Goal: Task Accomplishment & Management: Manage account settings

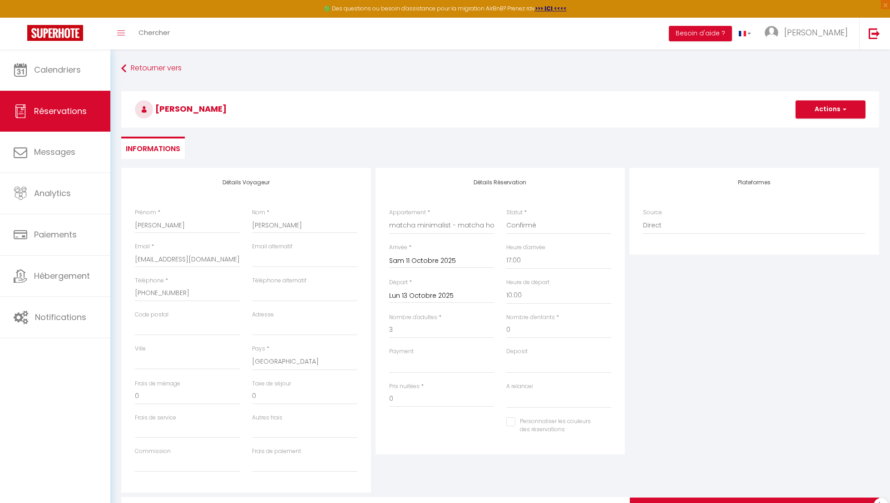
select select "41448"
select select "17:00"
select select "10:00"
select select
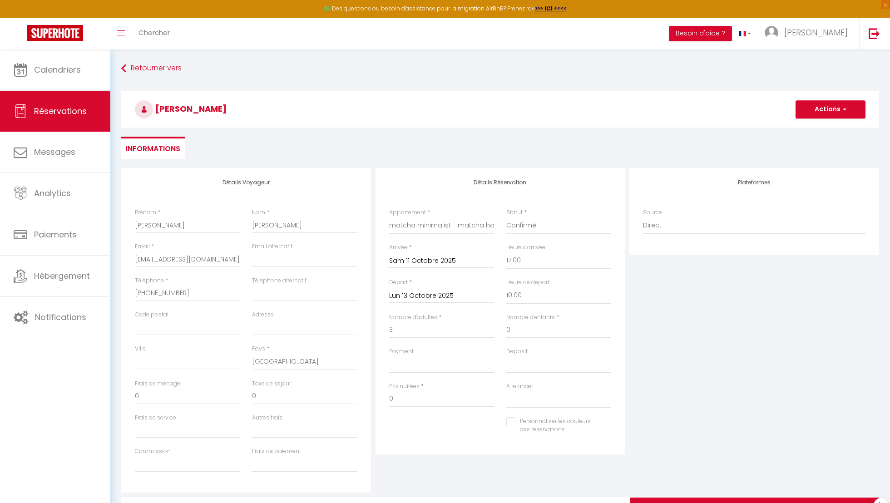
select select
click at [439, 396] on input "0" at bounding box center [441, 399] width 105 height 16
drag, startPoint x: 407, startPoint y: 399, endPoint x: 357, endPoint y: 393, distance: 50.4
click at [359, 394] on div "Détails Voyageur Prénom * [PERSON_NAME] * [PERSON_NAME] Email * [EMAIL_ADDRESS]…" at bounding box center [500, 330] width 762 height 325
type input "150"
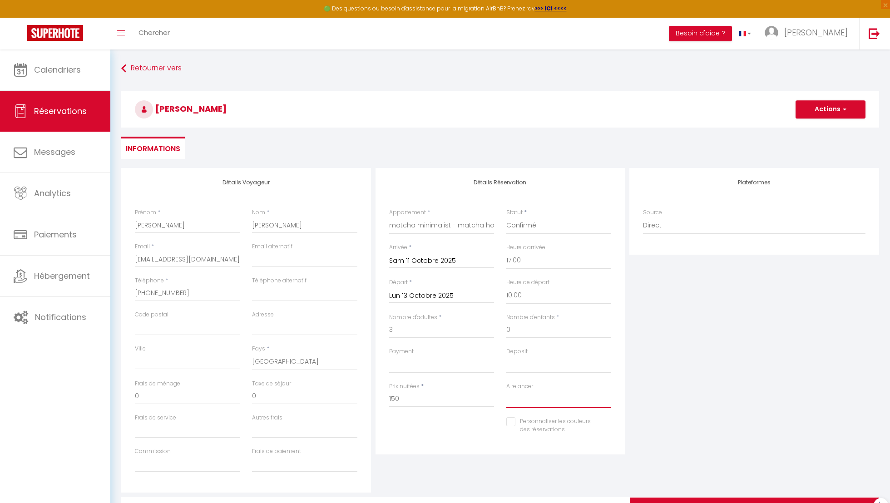
click at [515, 402] on select "Oui Non" at bounding box center [558, 399] width 105 height 17
select select "0"
click at [506, 391] on select "Oui Non" at bounding box center [558, 399] width 105 height 17
select select
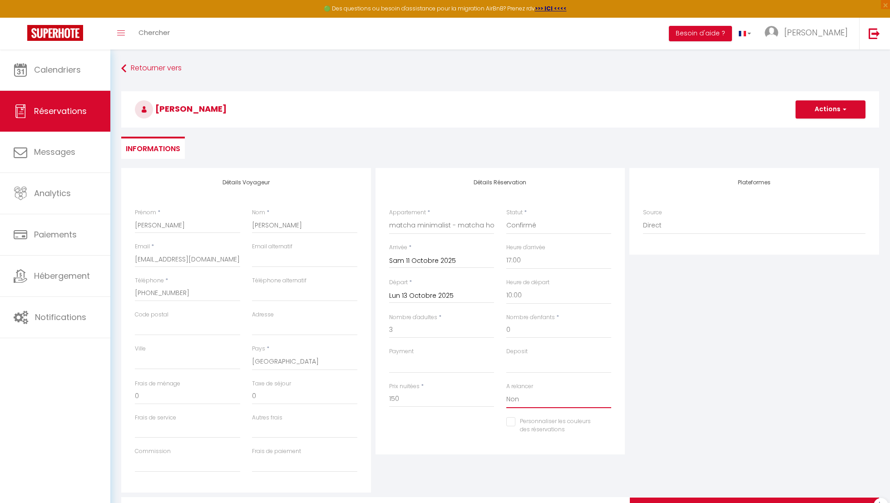
checkbox input "false"
click at [524, 361] on select "OK KO" at bounding box center [558, 364] width 105 height 17
select select "15"
click at [506, 356] on select "OK KO" at bounding box center [558, 364] width 105 height 17
select select
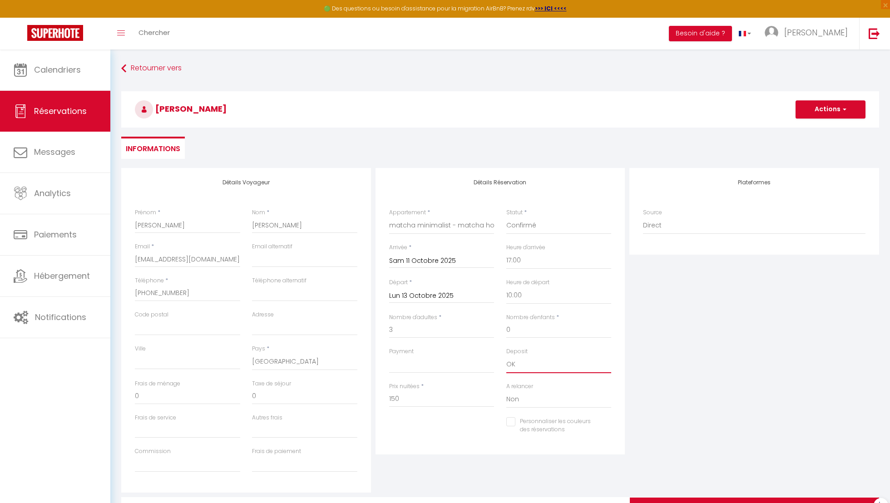
checkbox input "false"
click at [466, 361] on select "OK KO" at bounding box center [441, 364] width 105 height 17
select select "12"
click at [389, 356] on select "OK KO" at bounding box center [441, 364] width 105 height 17
checkbox input "false"
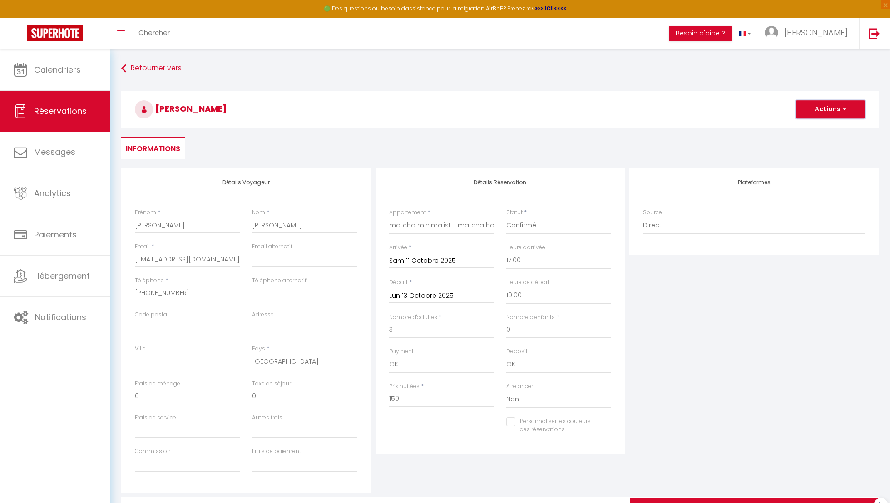
click at [818, 106] on button "Actions" at bounding box center [831, 109] width 70 height 18
click at [819, 124] on link "Enregistrer" at bounding box center [822, 130] width 72 height 12
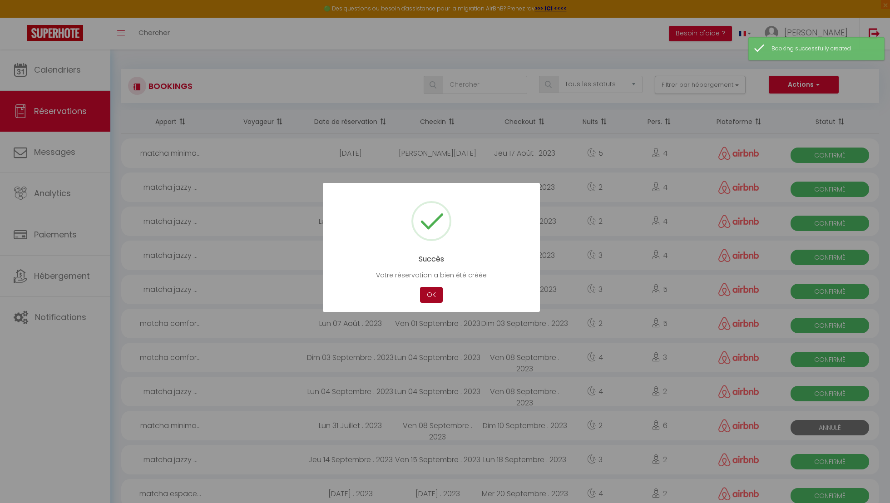
click at [434, 300] on button "OK" at bounding box center [431, 295] width 23 height 16
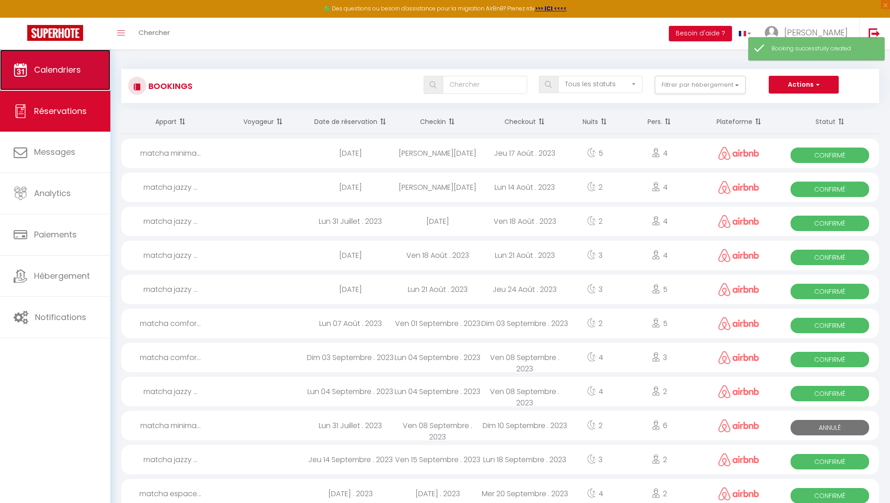
click at [55, 64] on span "Calendriers" at bounding box center [57, 69] width 47 height 11
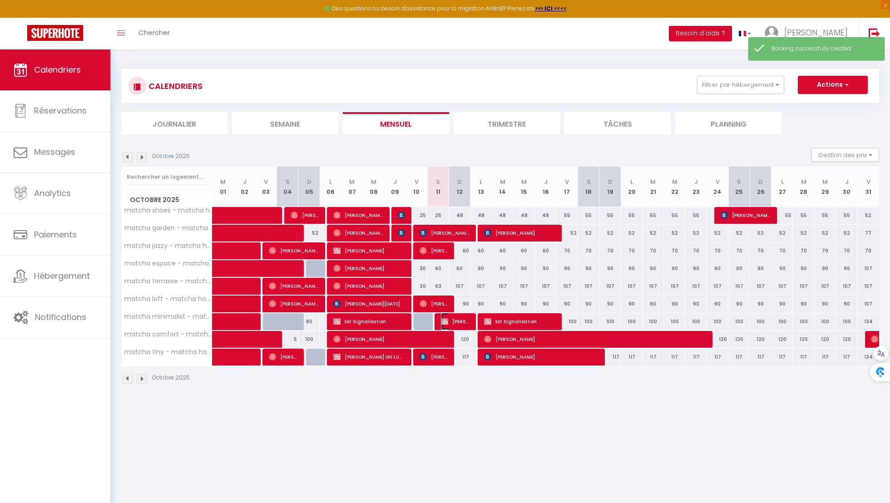
click at [458, 321] on span "[PERSON_NAME]" at bounding box center [455, 321] width 29 height 17
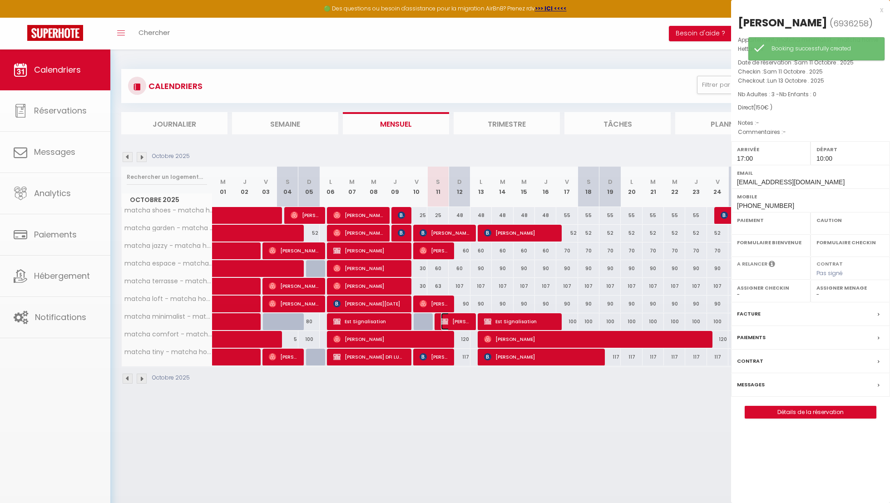
select select "OK"
select select "0"
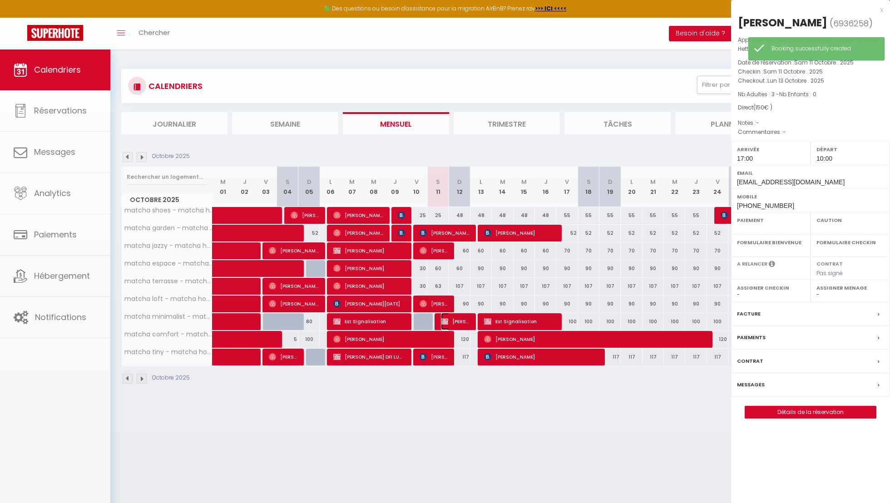
select select
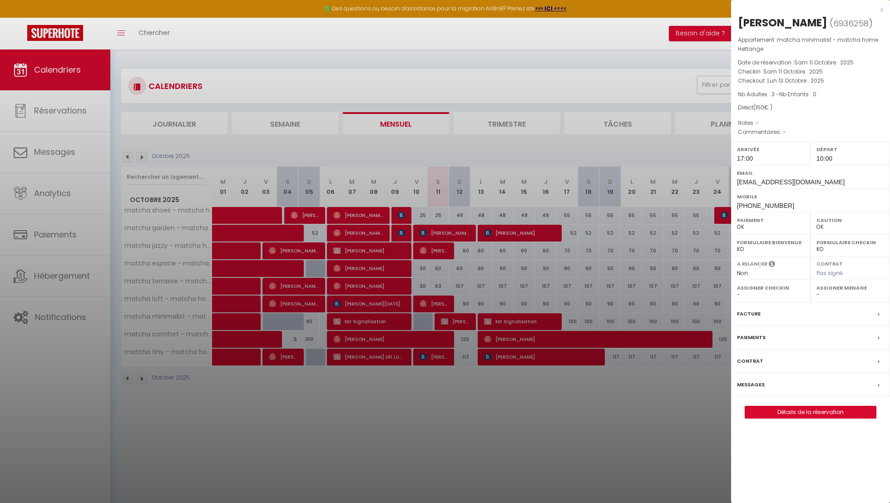
click at [771, 416] on div "[PERSON_NAME] ( 6936258 ) Appartement : matcha minimalist - matcha home Hettang…" at bounding box center [810, 216] width 159 height 403
click at [671, 404] on div at bounding box center [445, 251] width 890 height 503
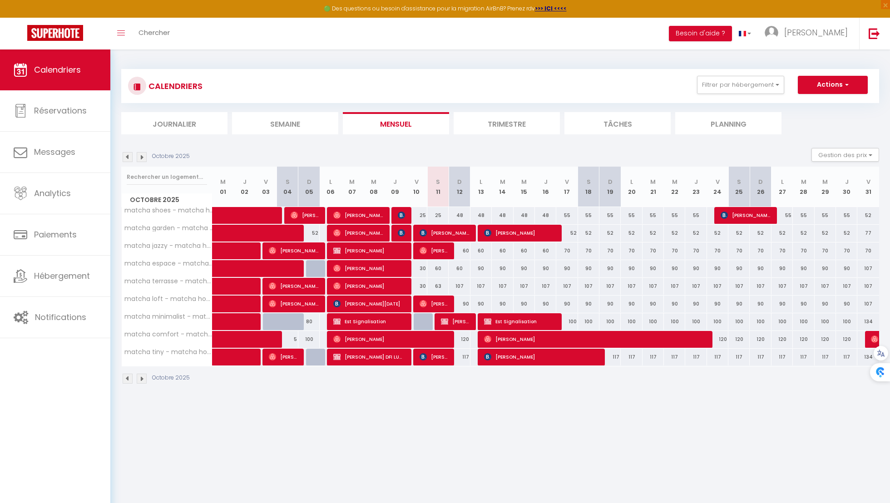
click at [437, 218] on div "25" at bounding box center [437, 215] width 21 height 17
type input "25"
type input "Sam 11 Octobre 2025"
type input "Dim 12 Octobre 2025"
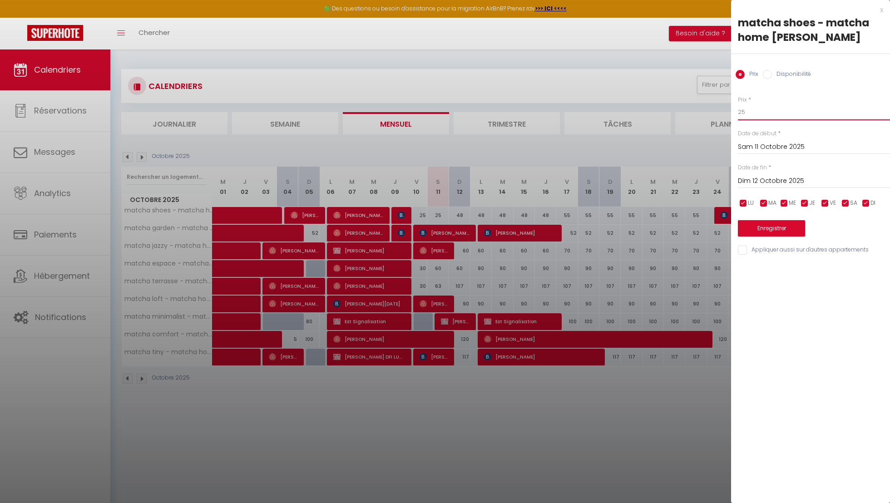
drag, startPoint x: 753, startPoint y: 109, endPoint x: 677, endPoint y: 107, distance: 75.8
click at [679, 108] on body "🟢 Des questions ou besoin d'assistance pour la migration AirBnB? Prenez rdv >>>…" at bounding box center [445, 300] width 890 height 503
type input "10"
click at [782, 227] on button "Enregistrer" at bounding box center [771, 228] width 67 height 16
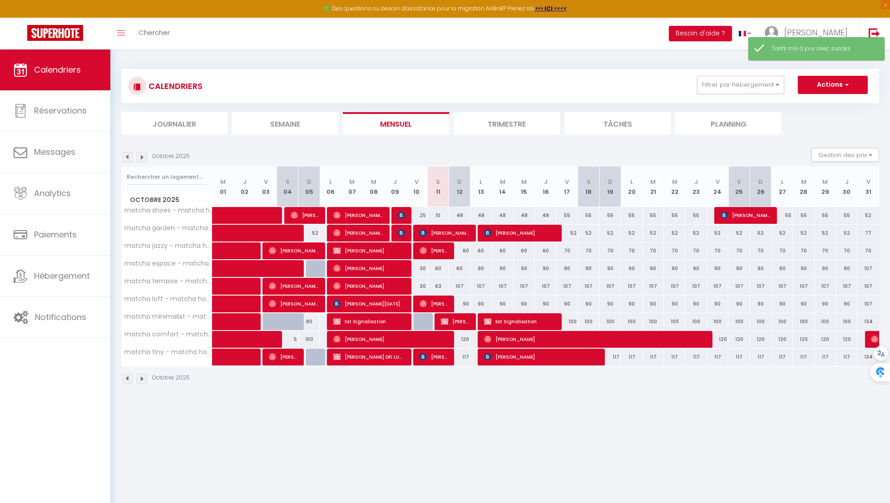
click at [439, 266] on div "60" at bounding box center [437, 268] width 21 height 17
type input "60"
type input "Sam 11 Octobre 2025"
type input "Dim 12 Octobre 2025"
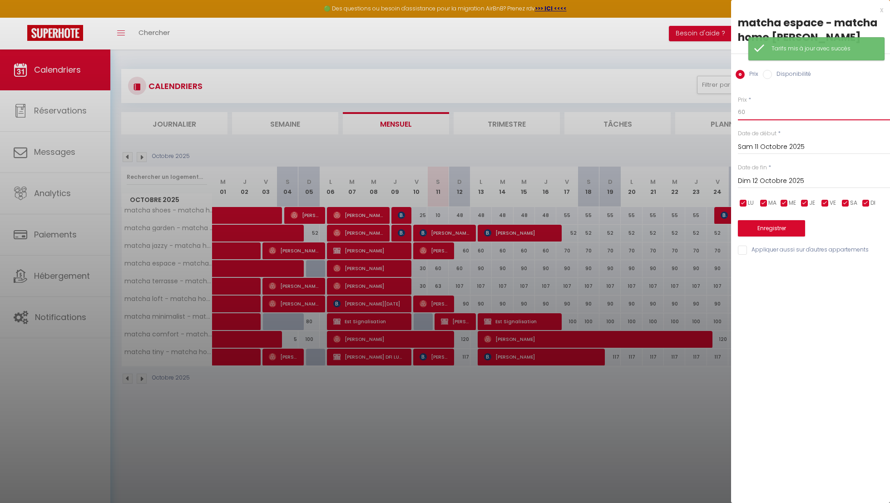
drag, startPoint x: 753, startPoint y: 114, endPoint x: 668, endPoint y: 109, distance: 85.5
click at [674, 112] on body "🟢 Des questions ou besoin d'assistance pour la migration AirBnB? Prenez rdv >>>…" at bounding box center [445, 300] width 890 height 503
type input "20"
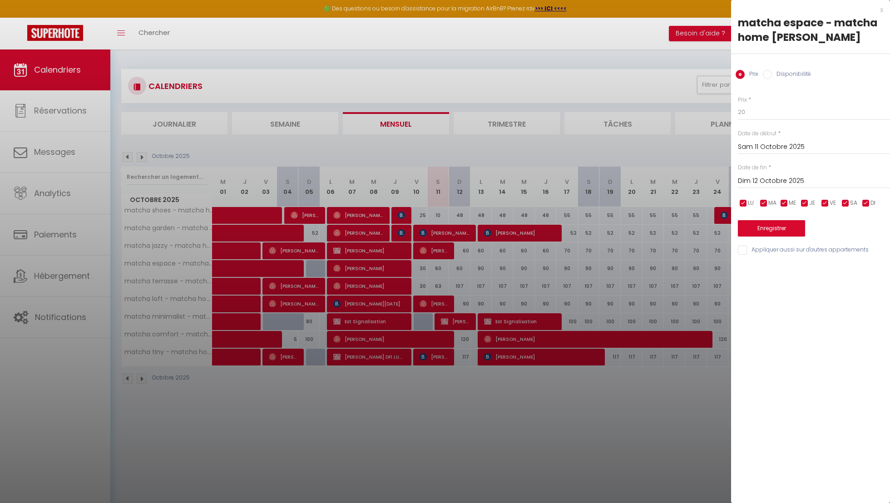
click at [776, 254] on label "Appliquer aussi sur d'autres appartements" at bounding box center [808, 251] width 122 height 10
click at [776, 254] on input "Appliquer aussi sur d'autres appartements" at bounding box center [814, 250] width 152 height 9
checkbox input "true"
click at [777, 231] on button "Enregistrer" at bounding box center [771, 228] width 67 height 16
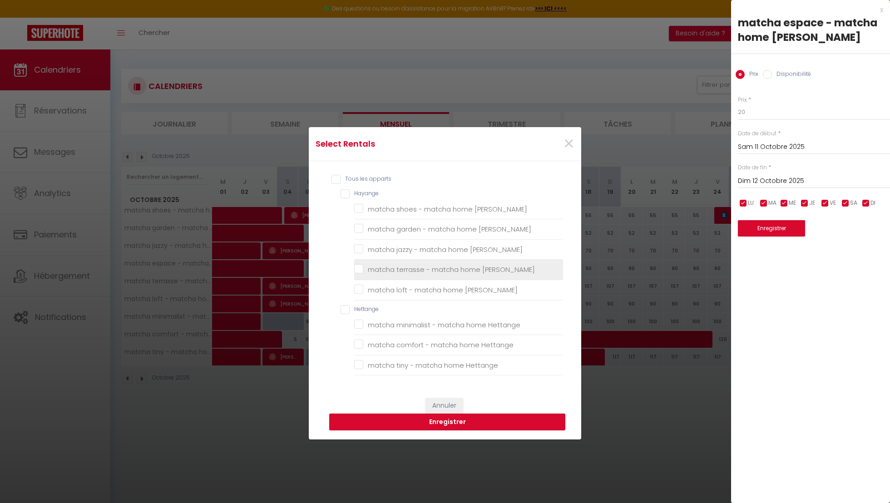
click at [418, 270] on Hayange "matcha terrasse - matcha home [PERSON_NAME]" at bounding box center [458, 269] width 209 height 9
checkbox Hayange "true"
checkbox Hayange "false"
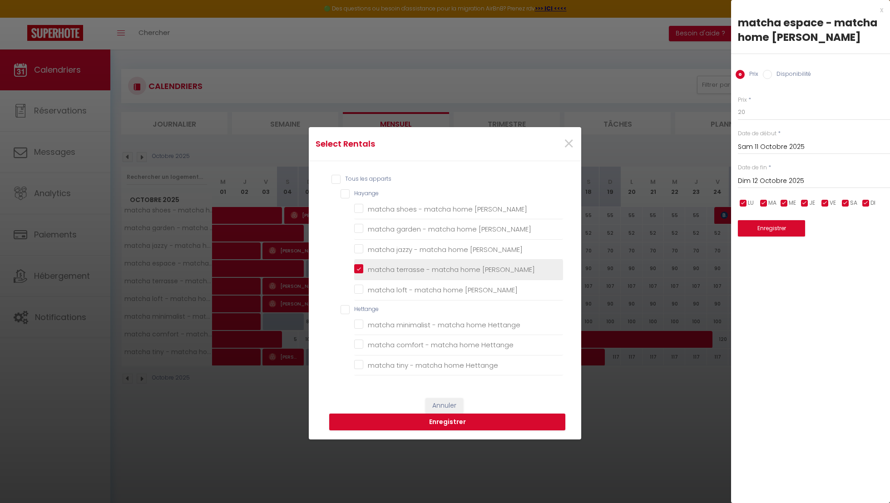
checkbox Hayange "false"
checkbox Hettange "false"
click at [451, 421] on button "Enregistrer" at bounding box center [447, 422] width 236 height 17
